Goal: Task Accomplishment & Management: Manage account settings

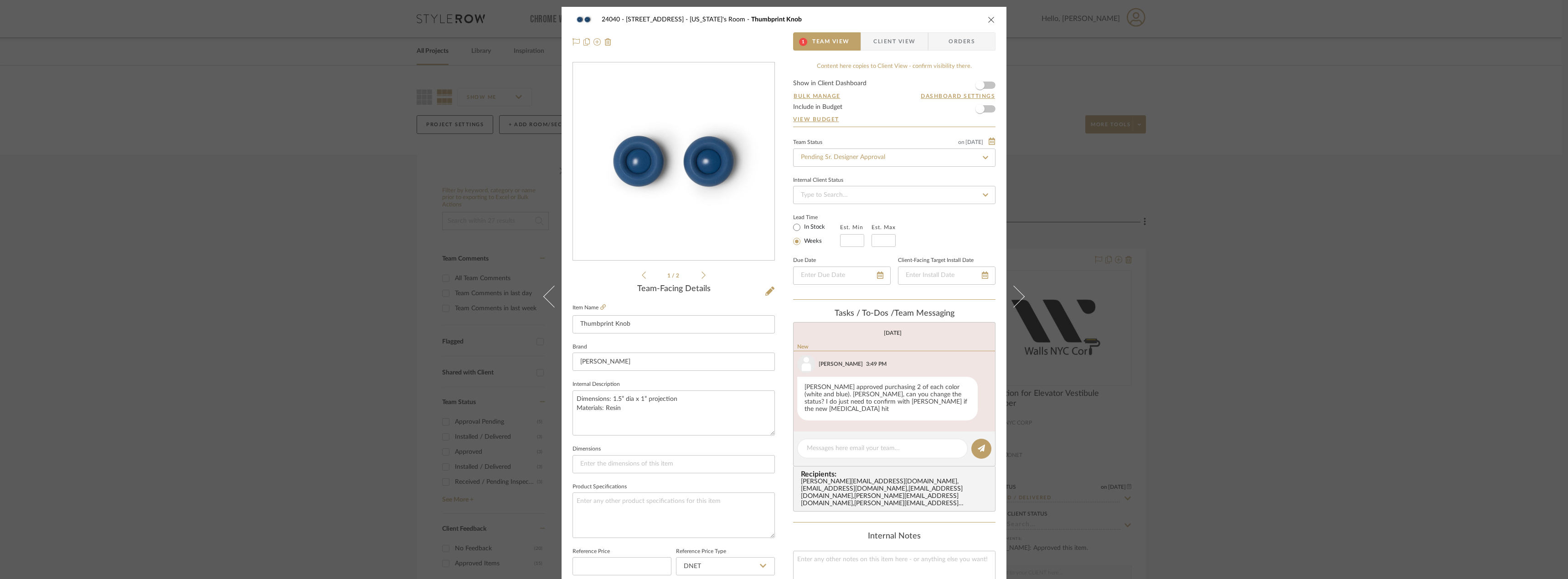
click at [891, 43] on span "Client View" at bounding box center [894, 41] width 42 height 18
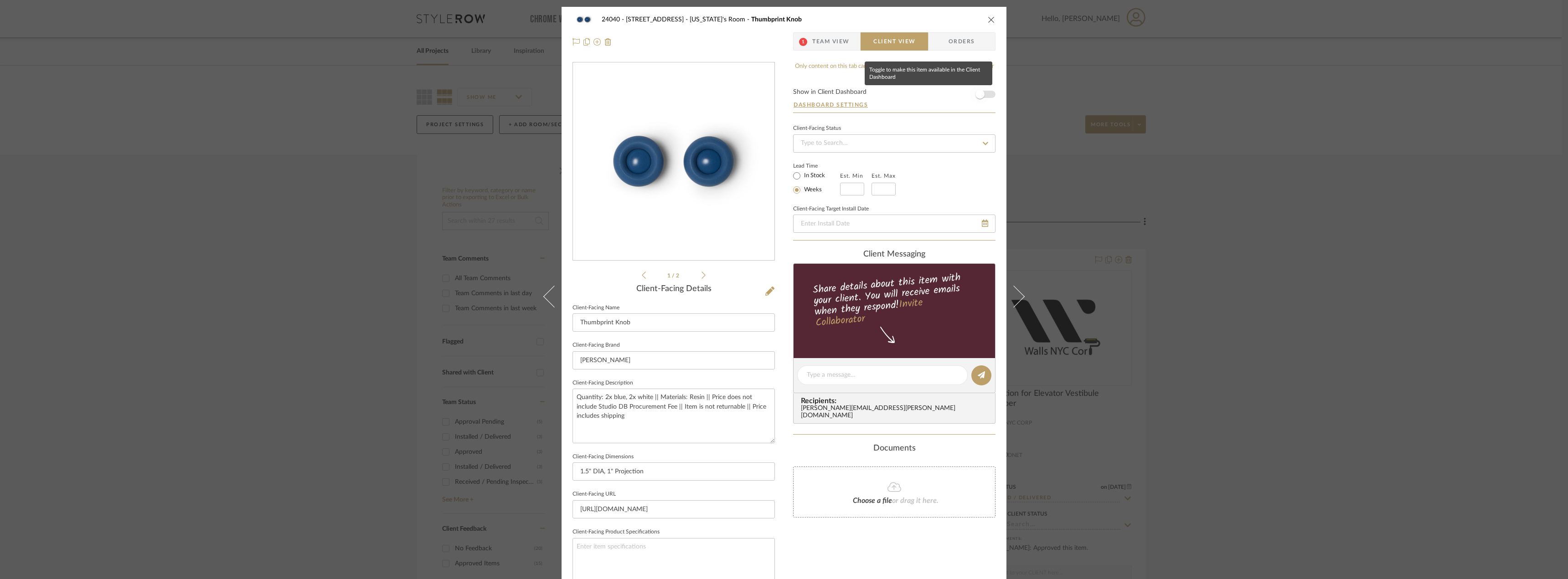
click at [978, 92] on span "button" at bounding box center [980, 94] width 9 height 9
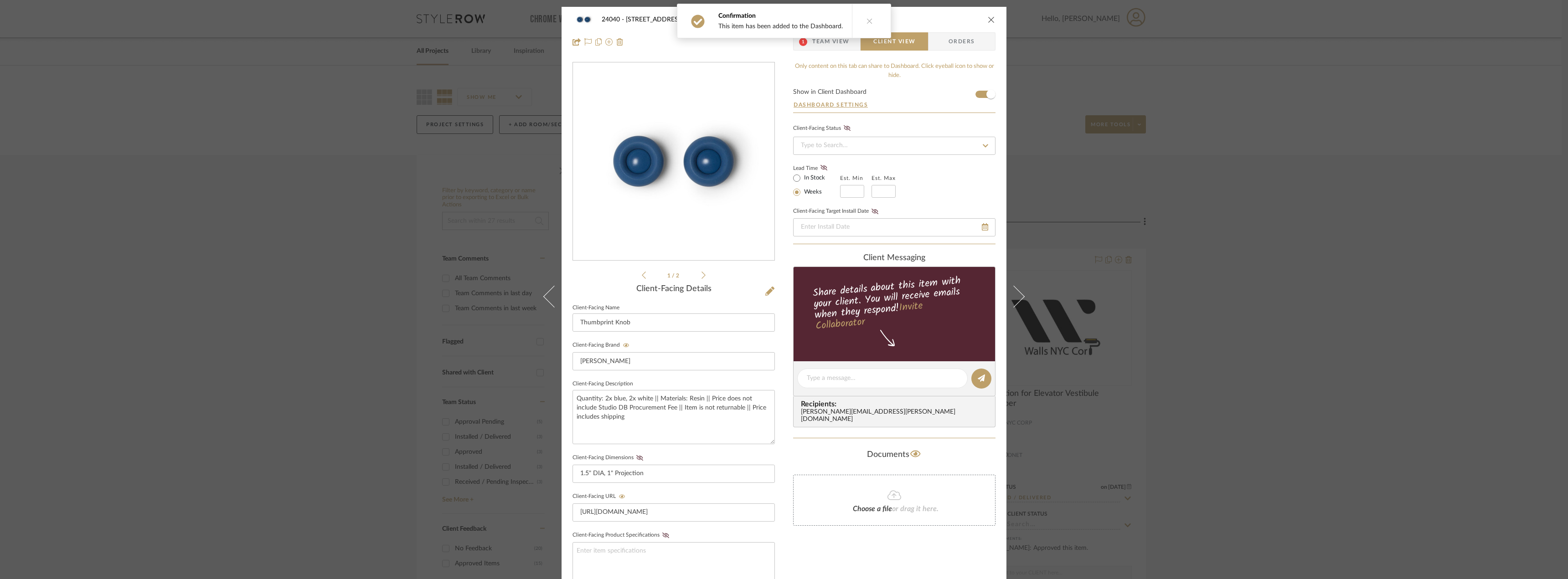
click at [814, 176] on label "In Stock" at bounding box center [813, 178] width 23 height 8
click at [802, 176] on input "In Stock" at bounding box center [797, 178] width 11 height 11
radio input "true"
click at [821, 166] on icon at bounding box center [824, 167] width 7 height 5
click at [636, 456] on icon at bounding box center [639, 457] width 7 height 5
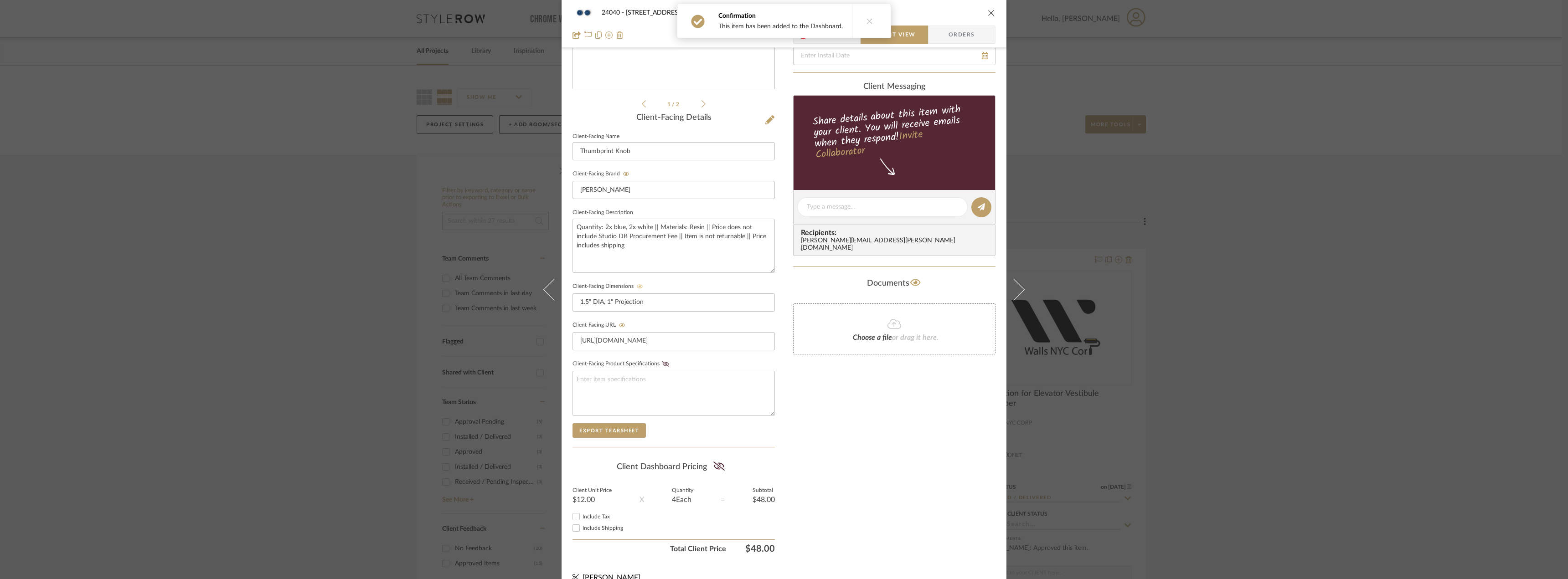
scroll to position [186, 0]
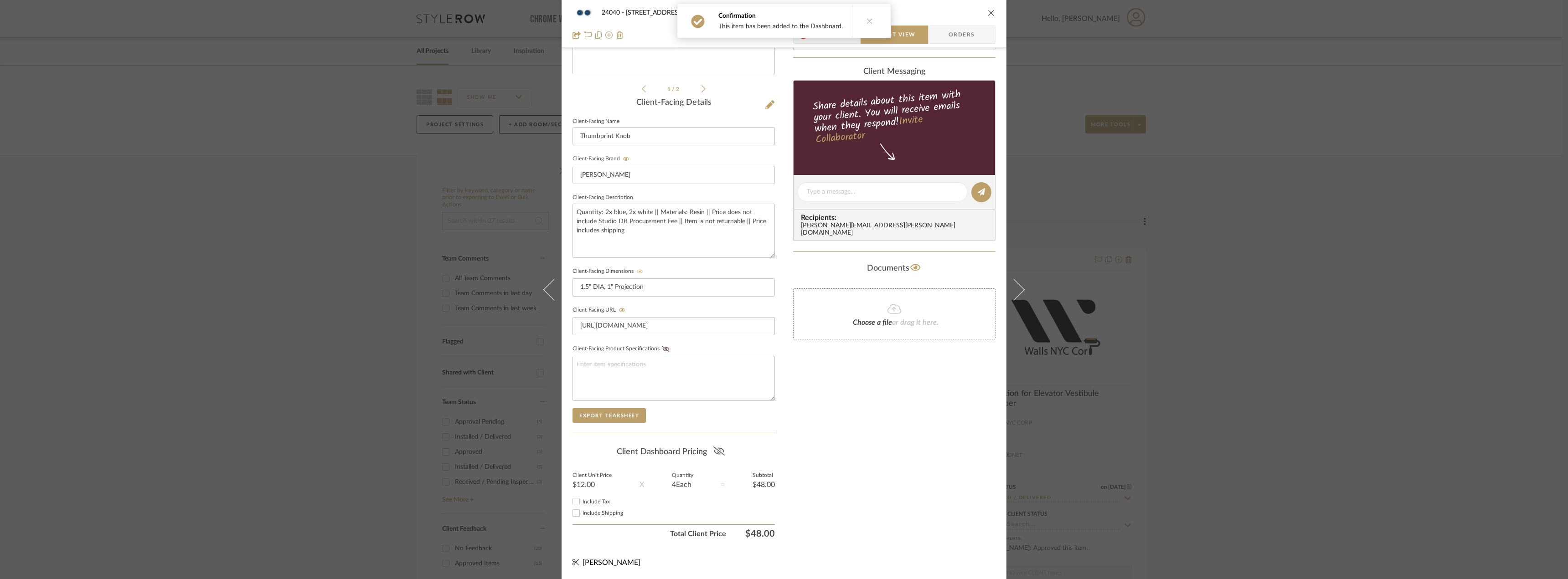
click at [716, 456] on fa-icon at bounding box center [719, 452] width 12 height 13
drag, startPoint x: 577, startPoint y: 500, endPoint x: 580, endPoint y: 510, distance: 10.4
click at [578, 500] on input "Include Tax" at bounding box center [576, 501] width 11 height 11
checkbox input "true"
click at [583, 510] on span "Include Shipping" at bounding box center [603, 513] width 41 height 5
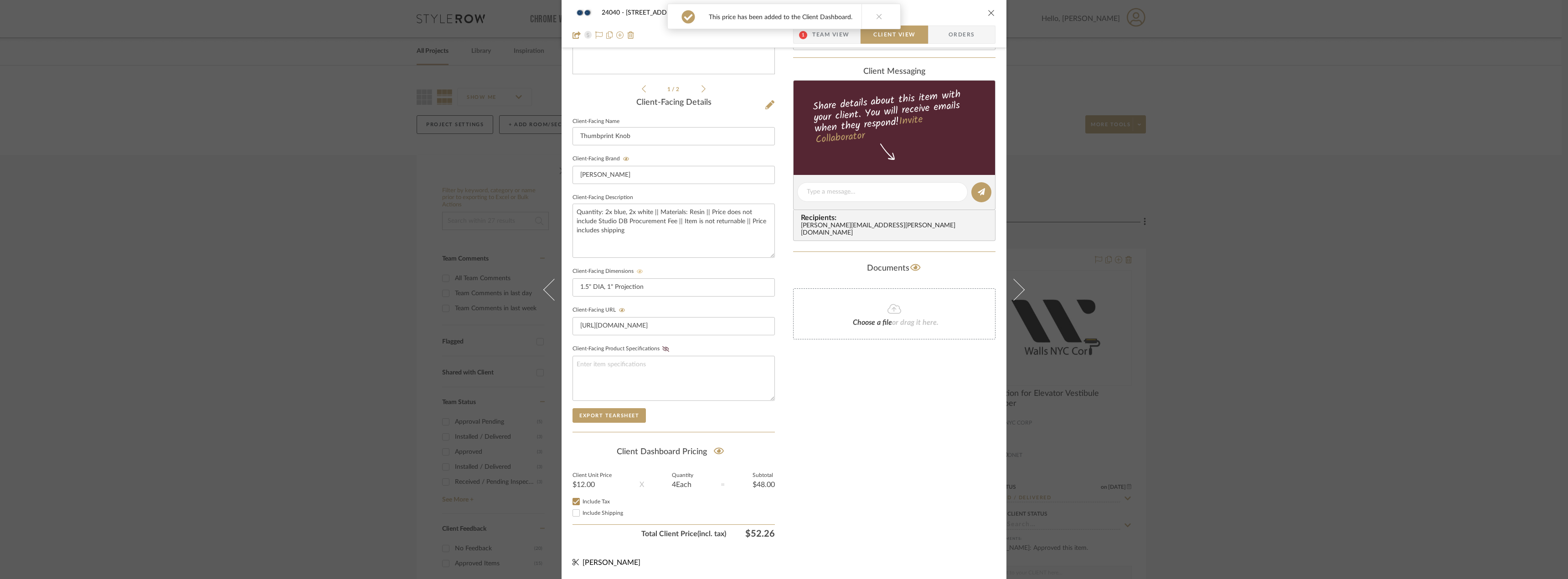
click at [580, 510] on input "Include Shipping" at bounding box center [576, 513] width 11 height 11
checkbox input "true"
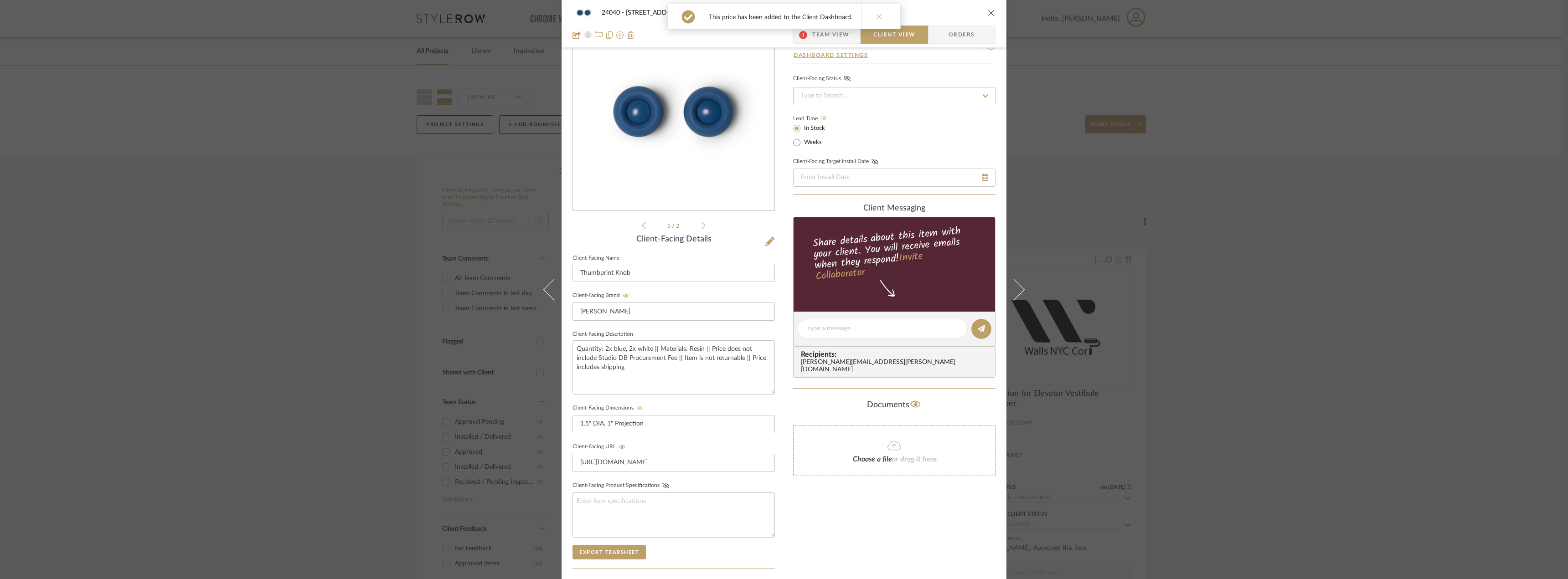
drag, startPoint x: 900, startPoint y: 474, endPoint x: 894, endPoint y: 478, distance: 7.2
click at [899, 474] on summary-project-attachments "Documents Choose a file or drag it here." at bounding box center [894, 442] width 202 height 89
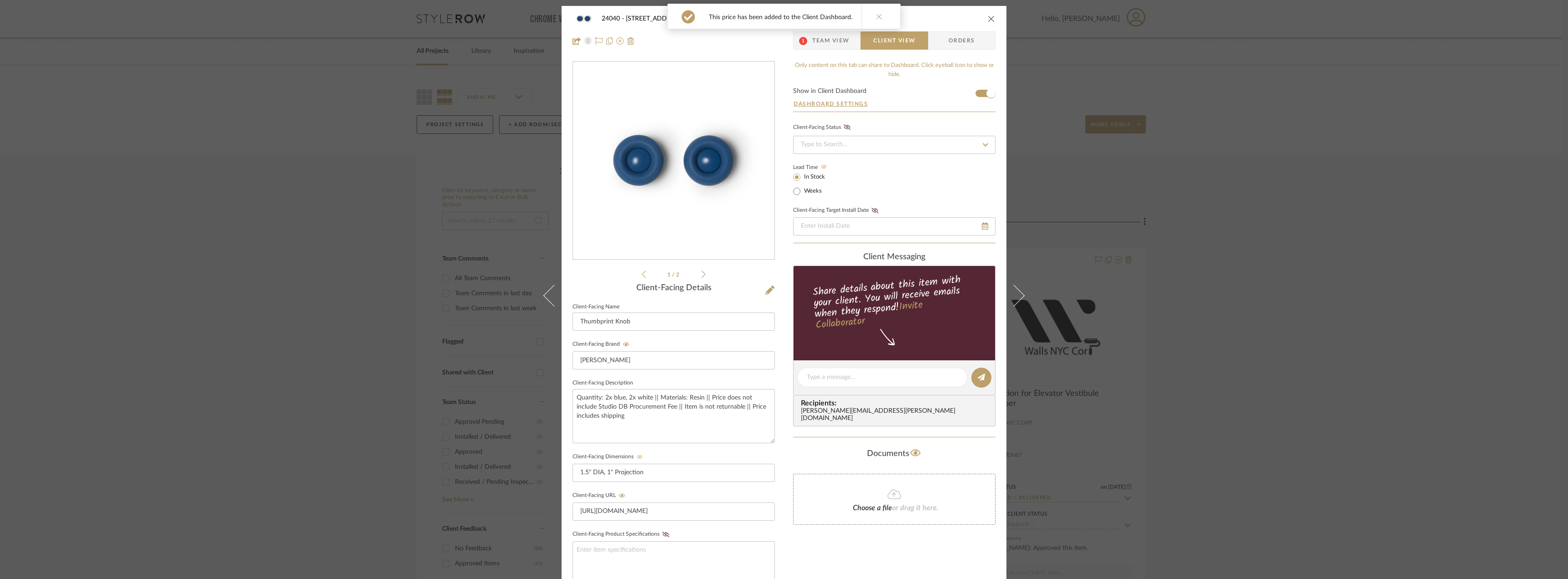
scroll to position [0, 0]
click at [802, 188] on label "Weeks" at bounding box center [812, 192] width 19 height 8
click at [799, 188] on input "Weeks" at bounding box center [797, 192] width 11 height 11
radio input "true"
drag, startPoint x: 838, startPoint y: 187, endPoint x: 844, endPoint y: 188, distance: 6.1
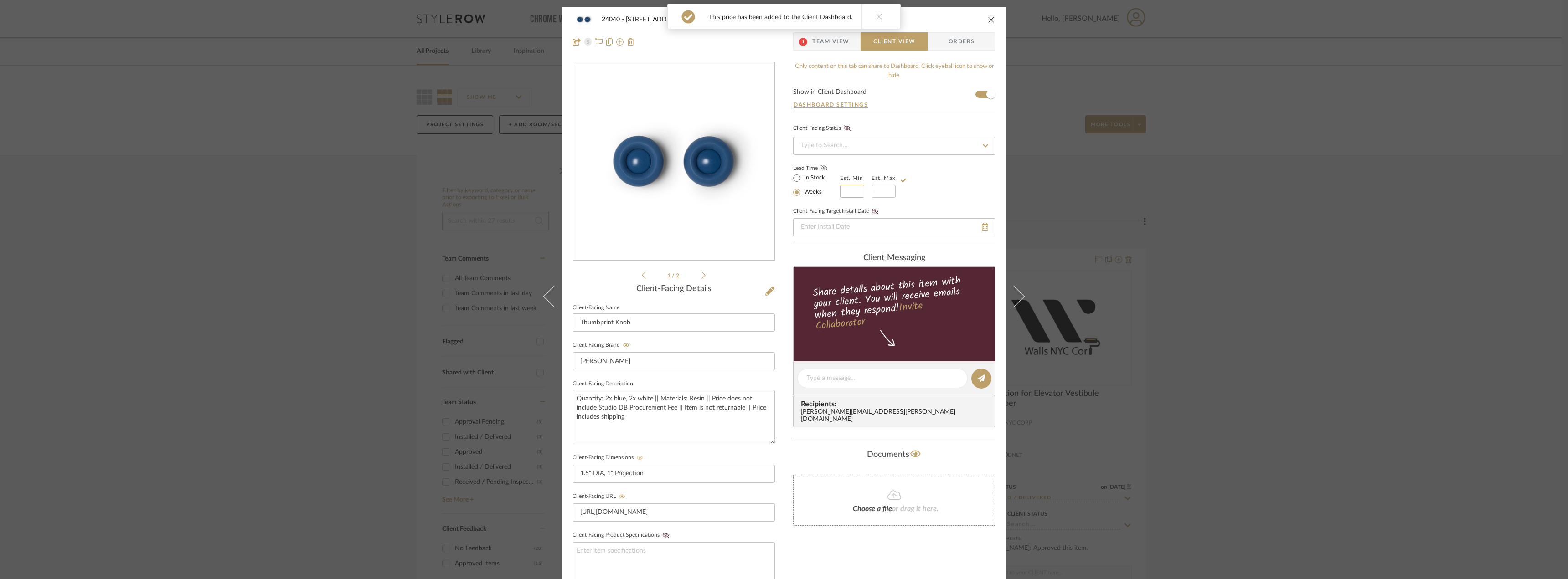
click at [840, 187] on input at bounding box center [852, 191] width 24 height 13
type input "1"
click at [876, 188] on input "text" at bounding box center [884, 191] width 24 height 13
type input "2"
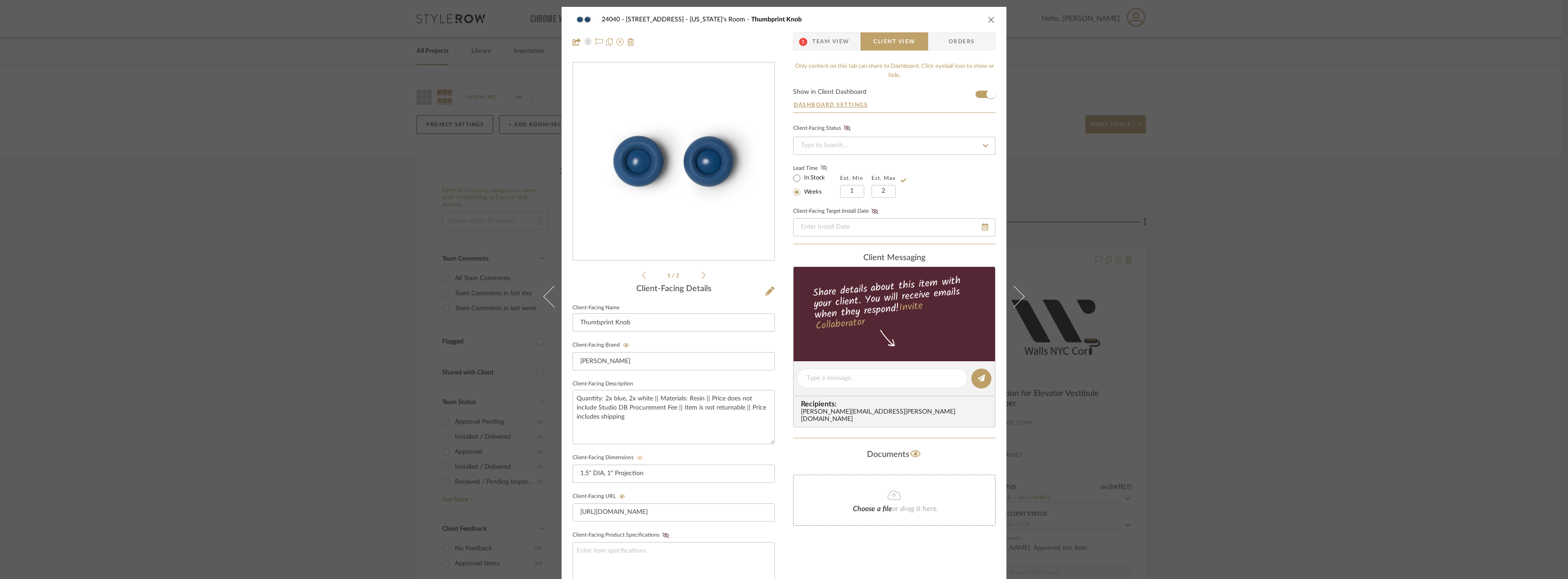
click at [951, 178] on div "Lead Time In Stock Weeks Est. Min 1 Est. Max 2" at bounding box center [894, 180] width 202 height 35
click at [841, 39] on span "Team View" at bounding box center [830, 41] width 37 height 18
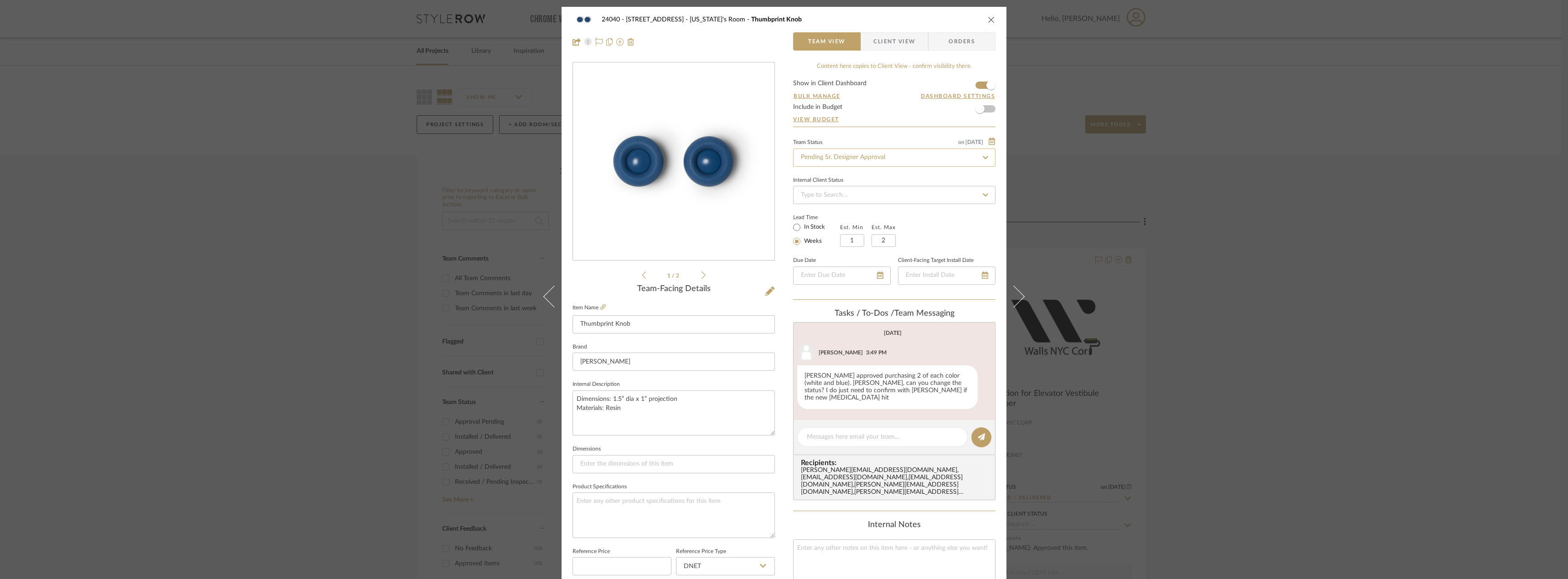
click at [896, 154] on input "Pending Sr. Designer Approval" at bounding box center [894, 158] width 202 height 18
click at [866, 212] on div "Approval Pending" at bounding box center [891, 205] width 201 height 23
type input "Approval Pending"
click at [904, 54] on div "24040 - [GEOGRAPHIC_DATA] [US_STATE]'s Room Thumbprint Knob Team View Client Vi…" at bounding box center [784, 30] width 445 height 48
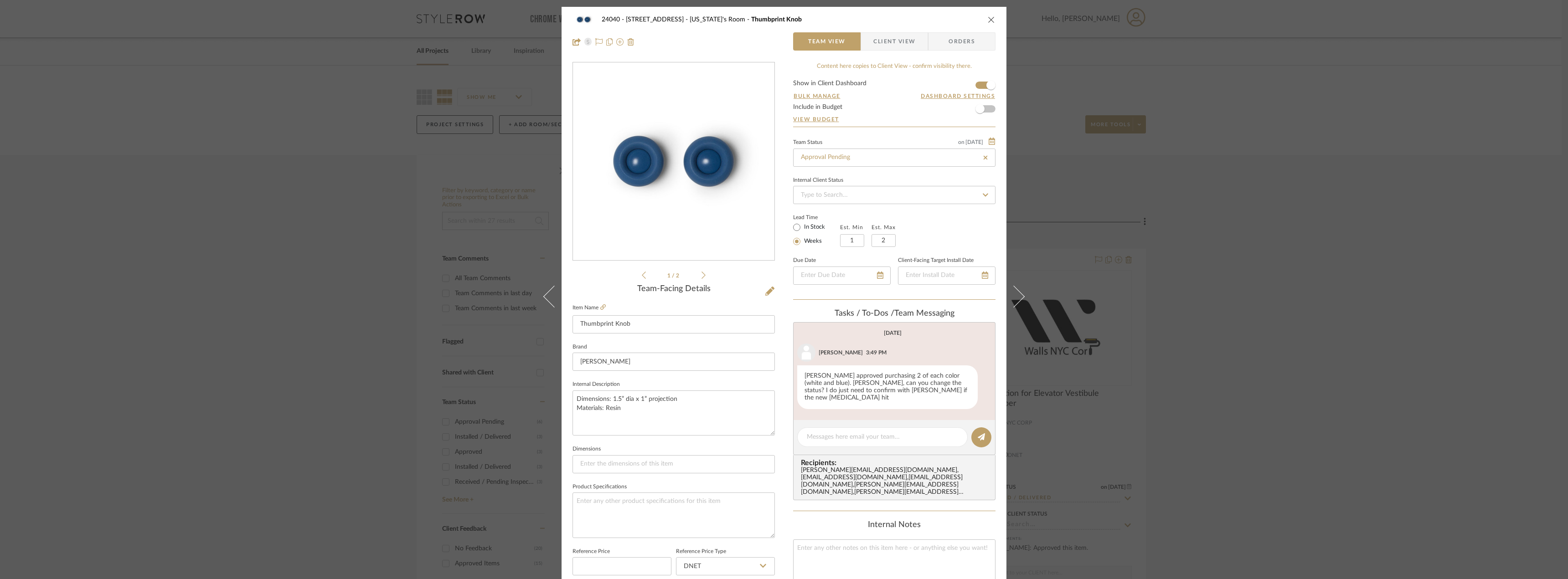
click at [904, 43] on span "Client View" at bounding box center [894, 41] width 42 height 18
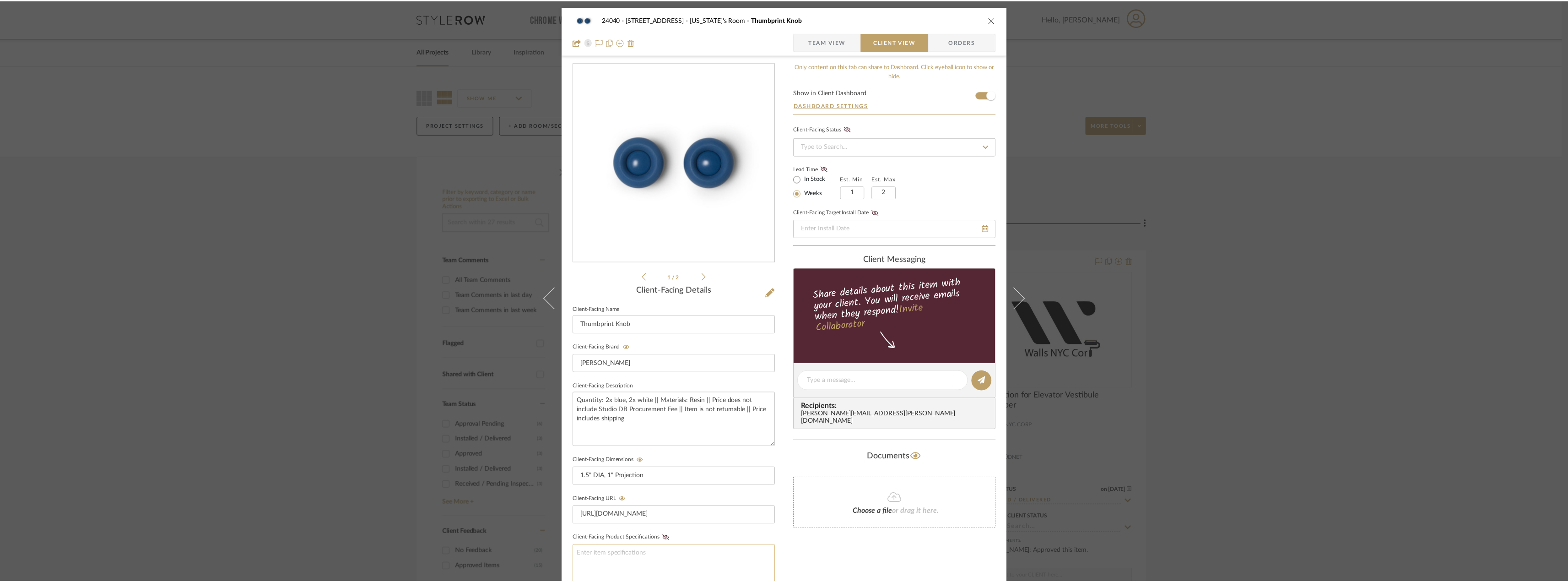
scroll to position [187, 0]
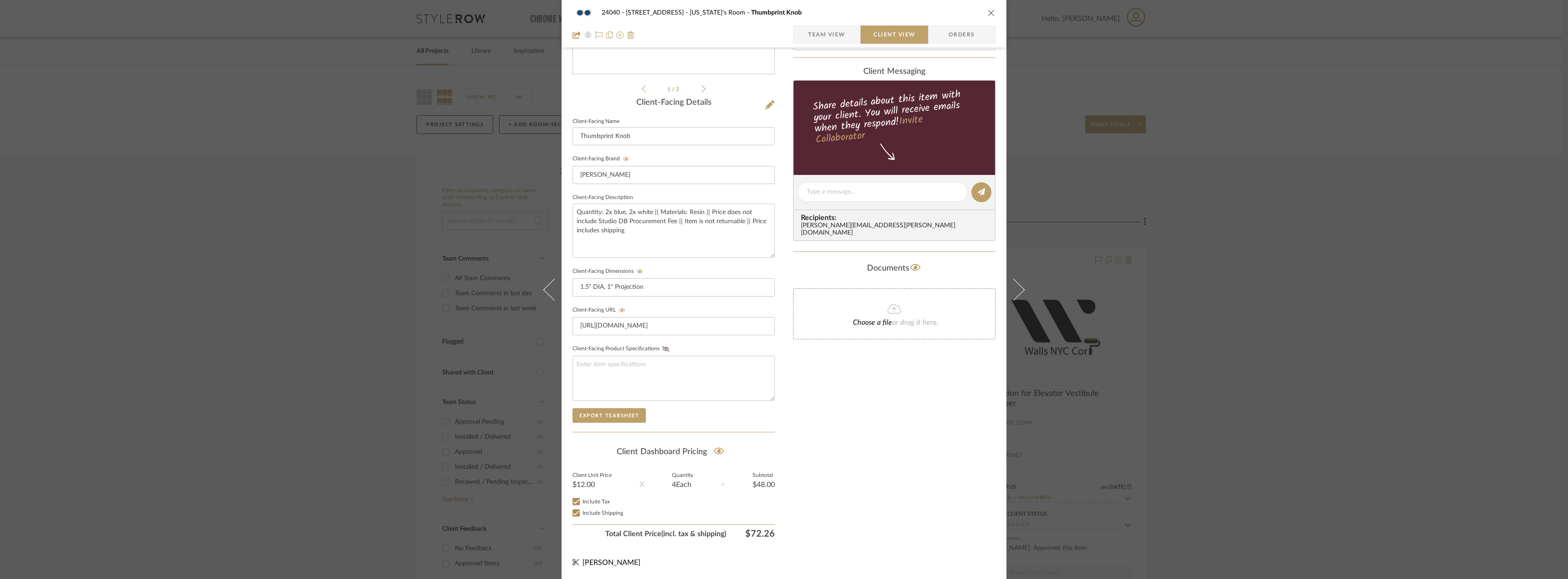
click at [1253, 344] on div "24040 - 171 [GEOGRAPHIC_DATA] [US_STATE]'s Room Thumbprint Knob Team View Clien…" at bounding box center [784, 290] width 1568 height 579
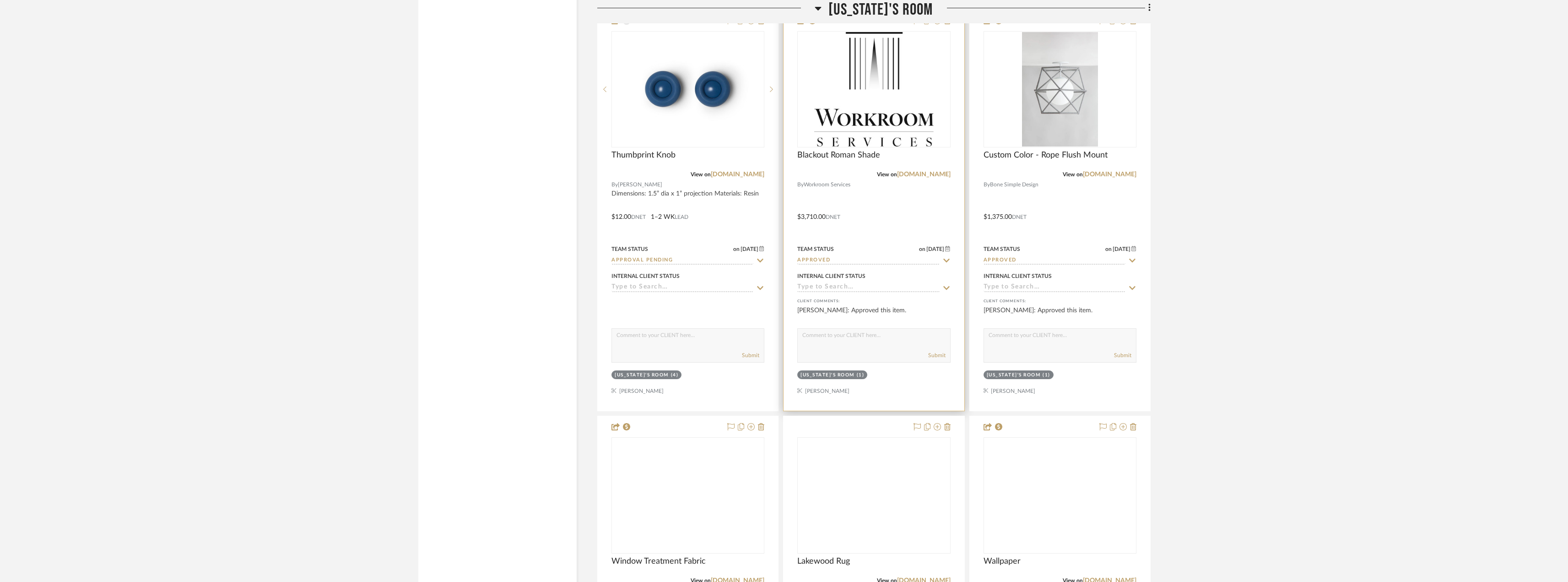
scroll to position [3830, 0]
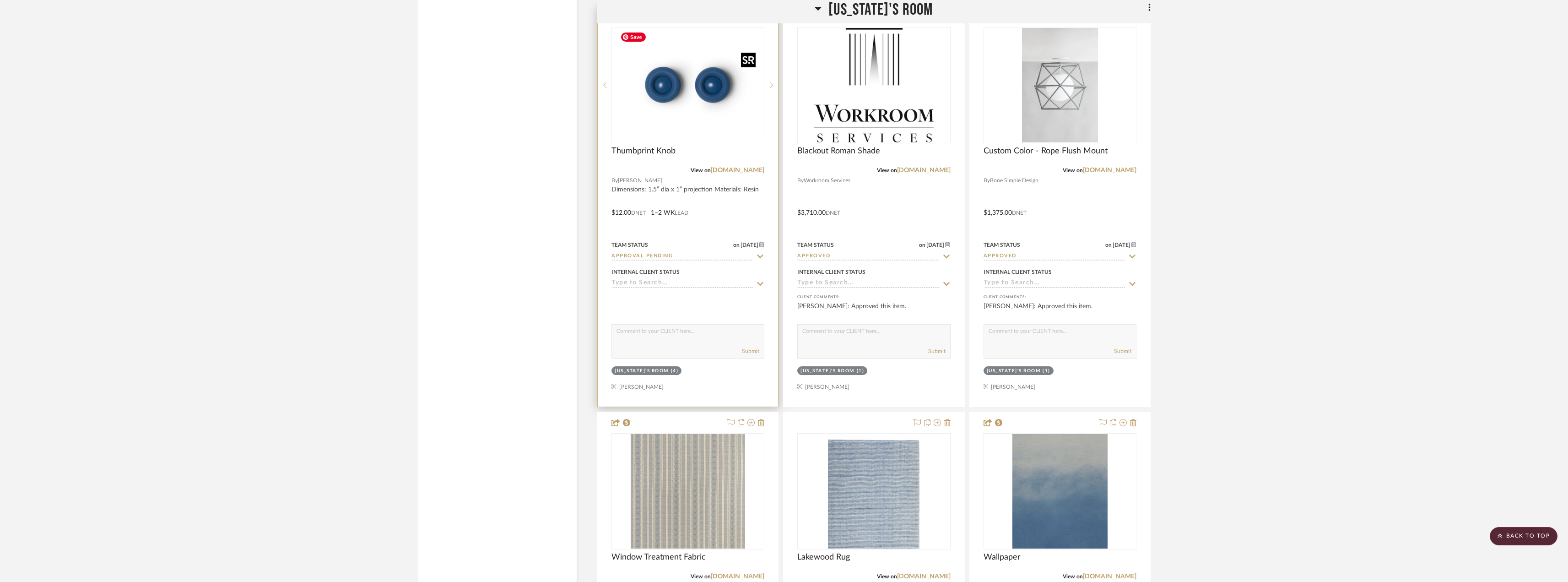
click at [0, 0] on img at bounding box center [0, 0] width 0 height 0
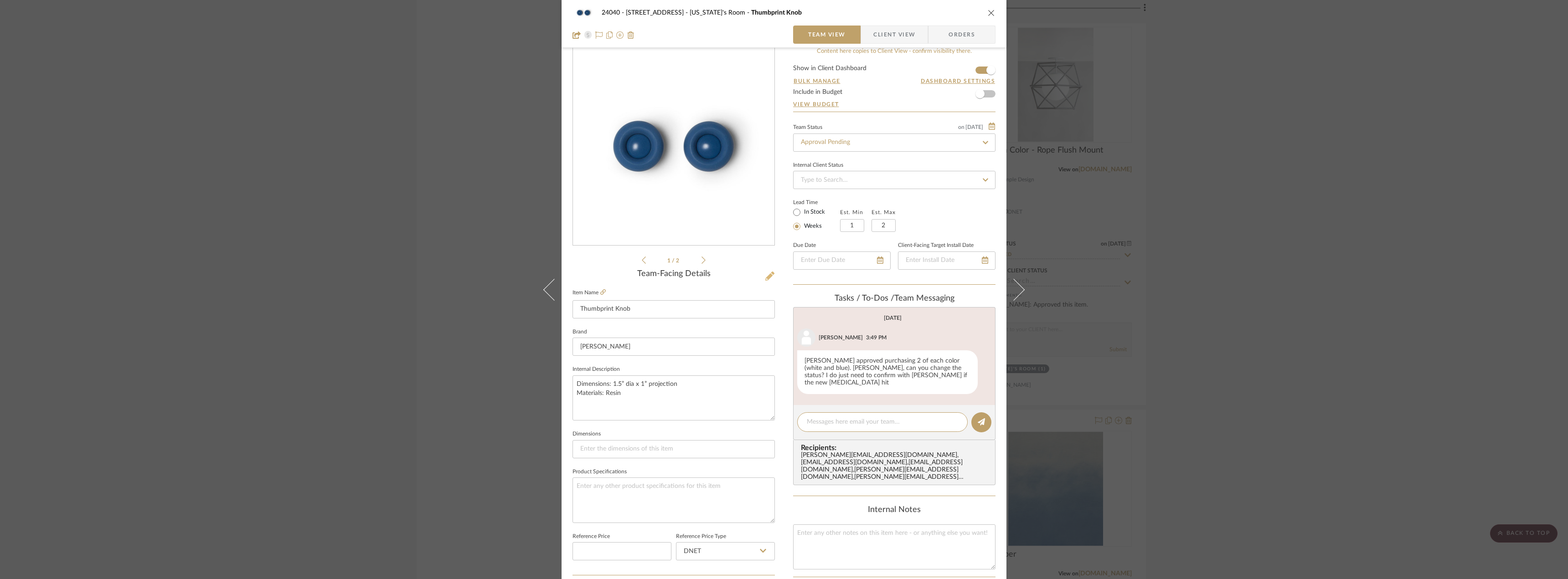
scroll to position [0, 0]
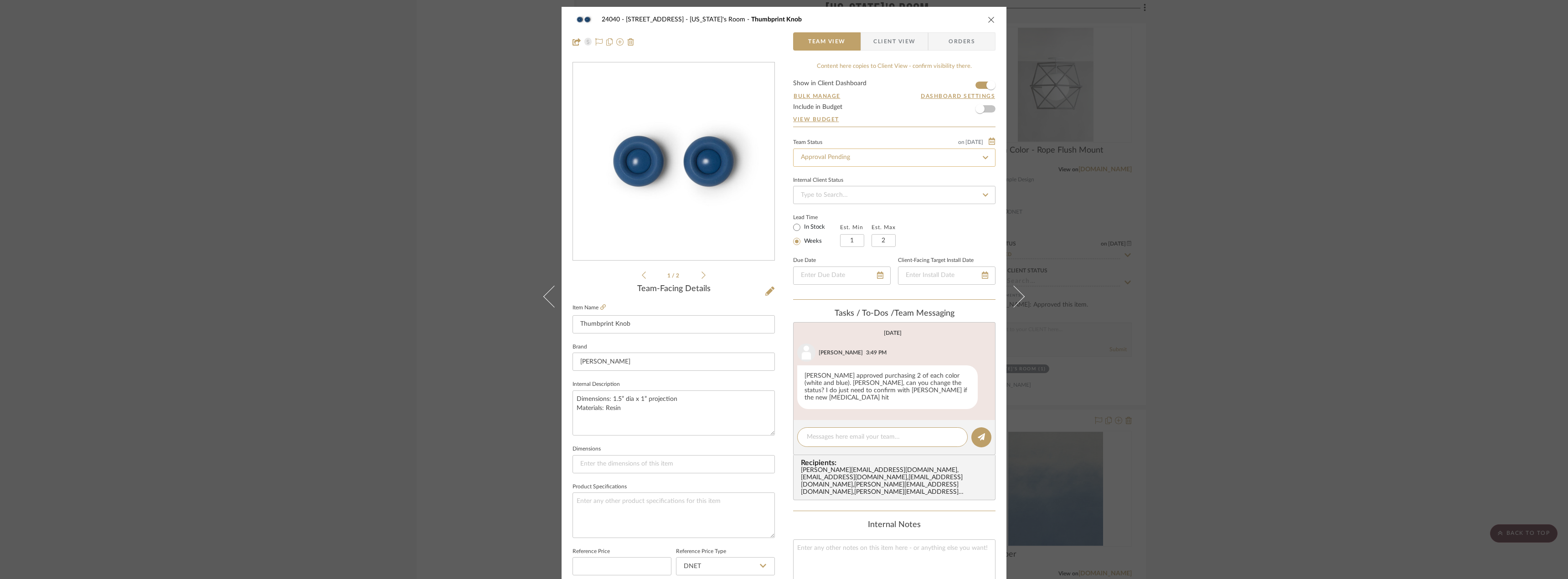
click at [852, 161] on input "Approval Pending" at bounding box center [894, 158] width 202 height 18
click at [851, 244] on div "Need to Order - Client Payment Received" at bounding box center [891, 252] width 201 height 23
type input "Need to Order - Client Payment Received"
click at [847, 432] on textarea at bounding box center [882, 437] width 152 height 10
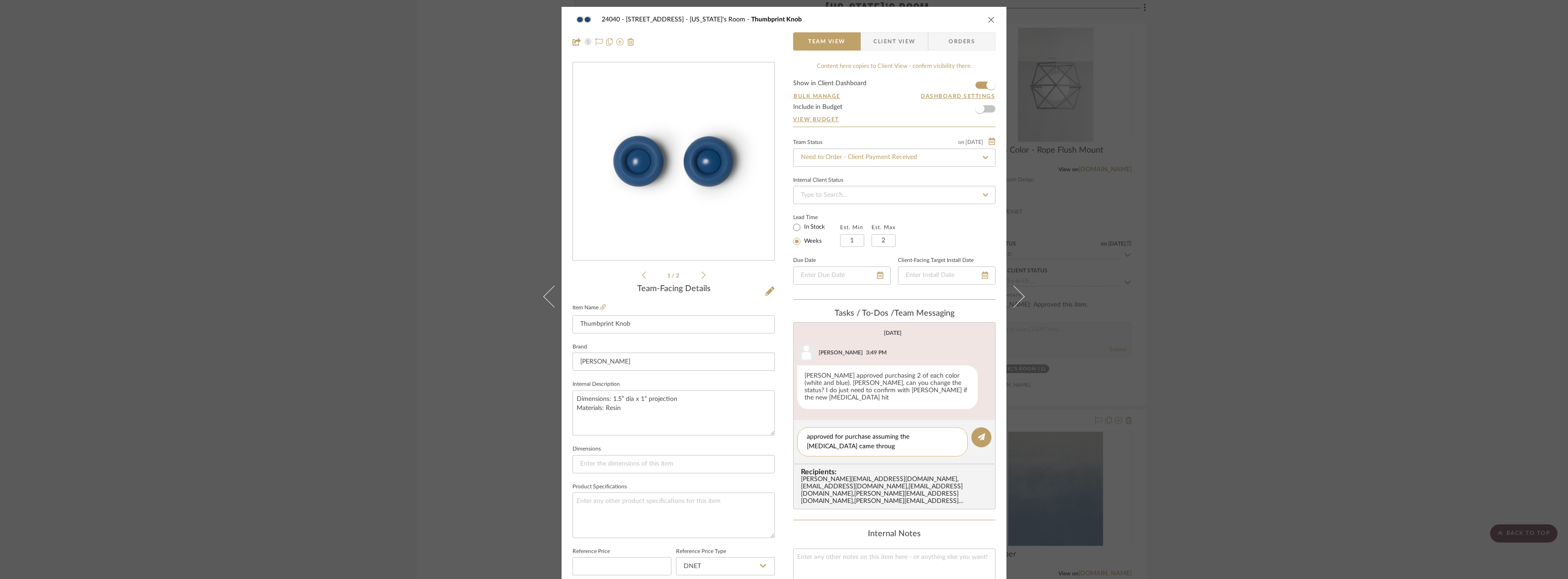
type textarea "approved for purchase assuming the retainer came through"
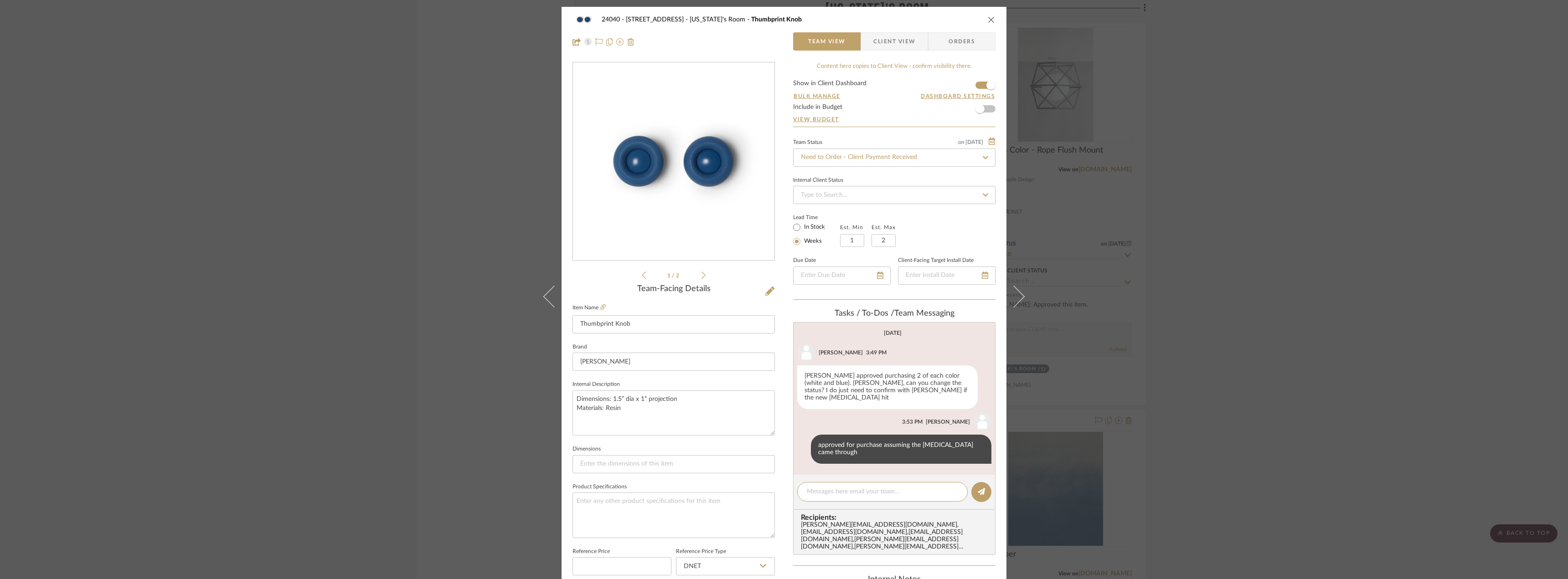
click at [391, 252] on div "24040 - 171 Columbia Heights Georgia's Room Thumbprint Knob Team View Client Vi…" at bounding box center [784, 290] width 1568 height 579
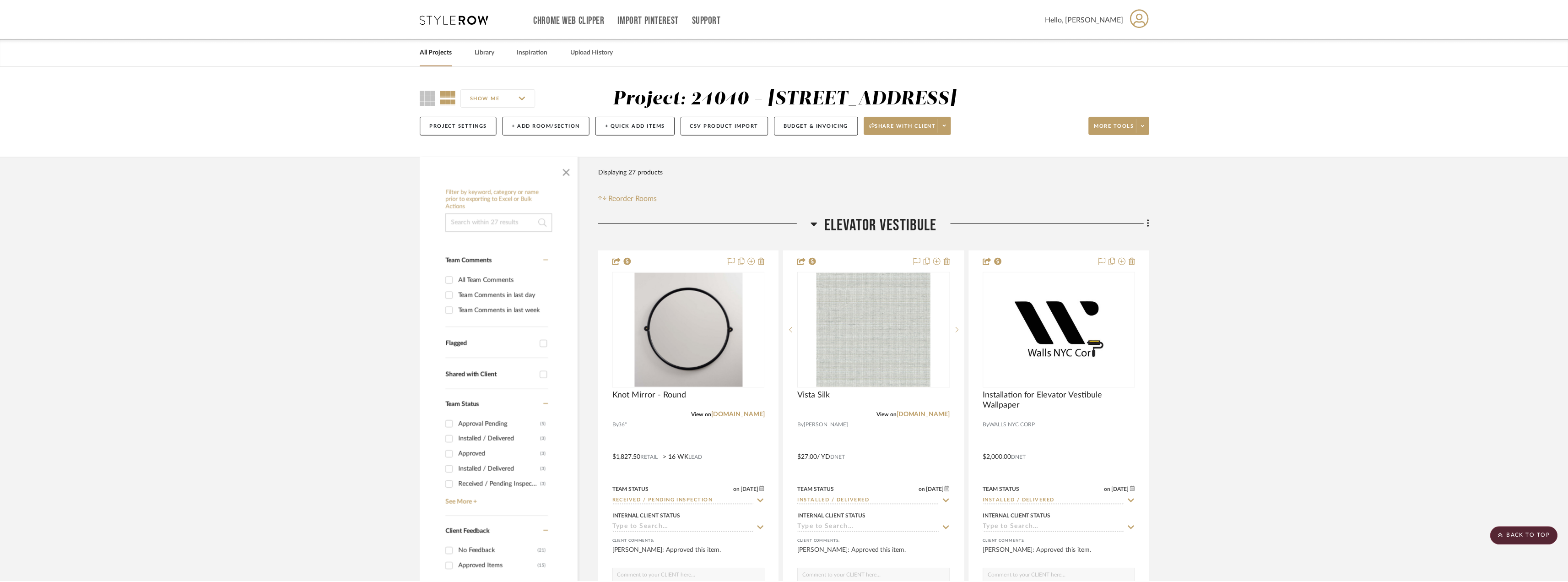
scroll to position [3830, 0]
